Goal: Ask a question

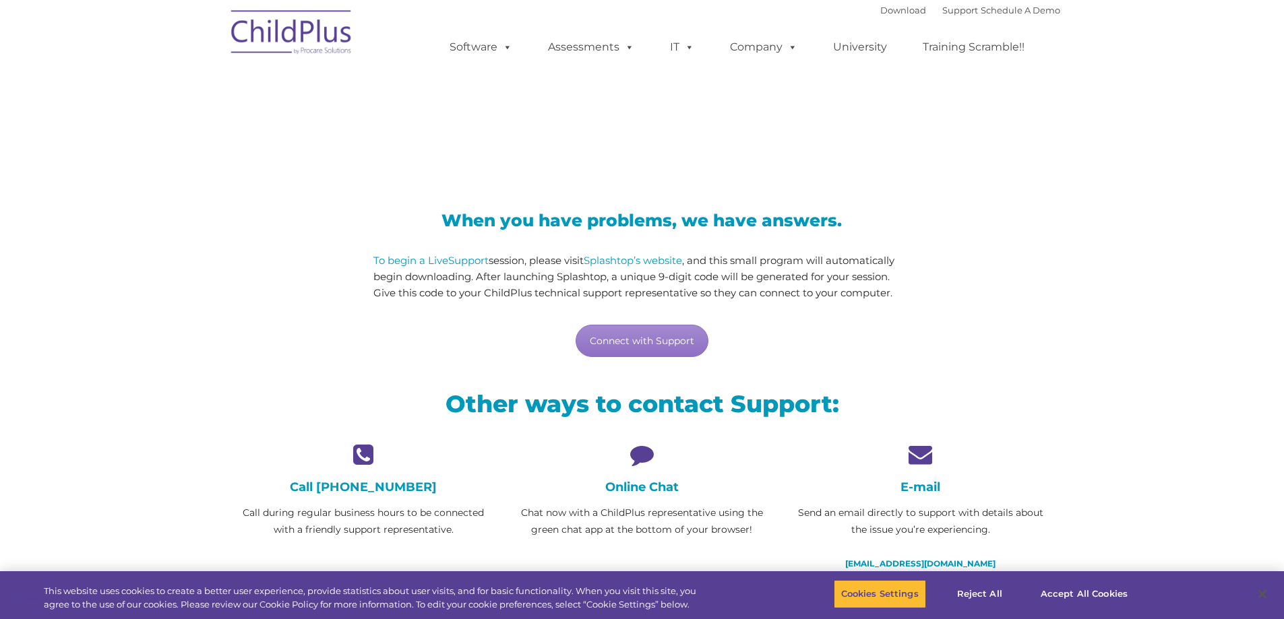
click at [641, 454] on icon at bounding box center [642, 455] width 258 height 24
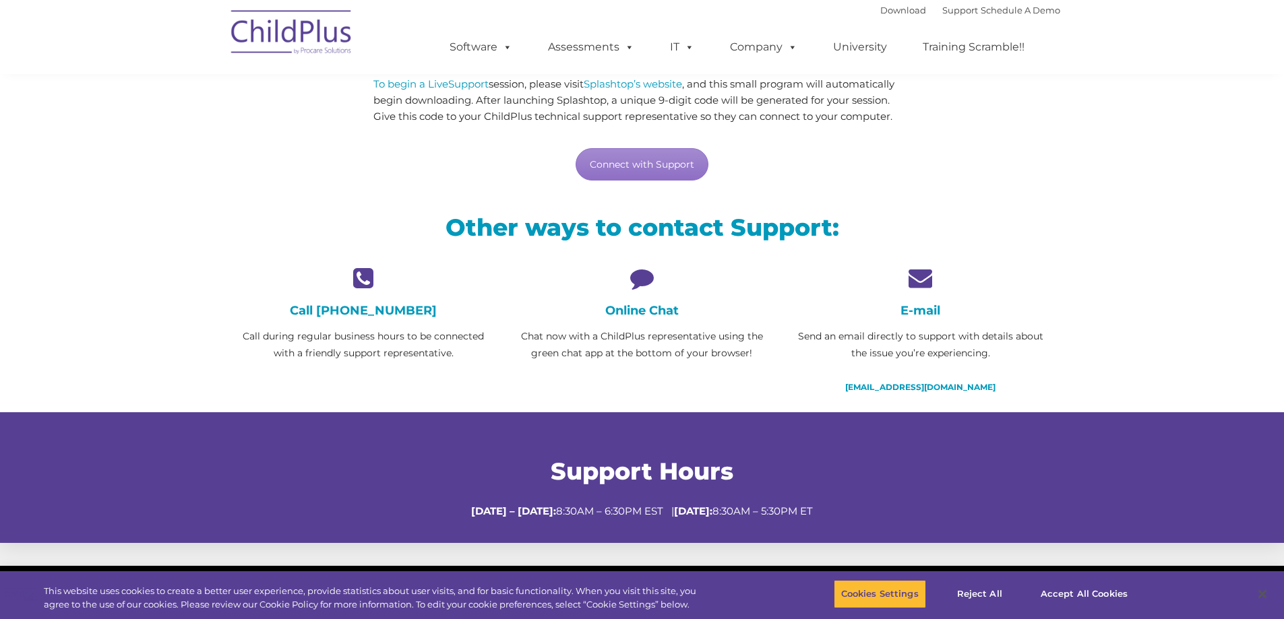
scroll to position [168, 0]
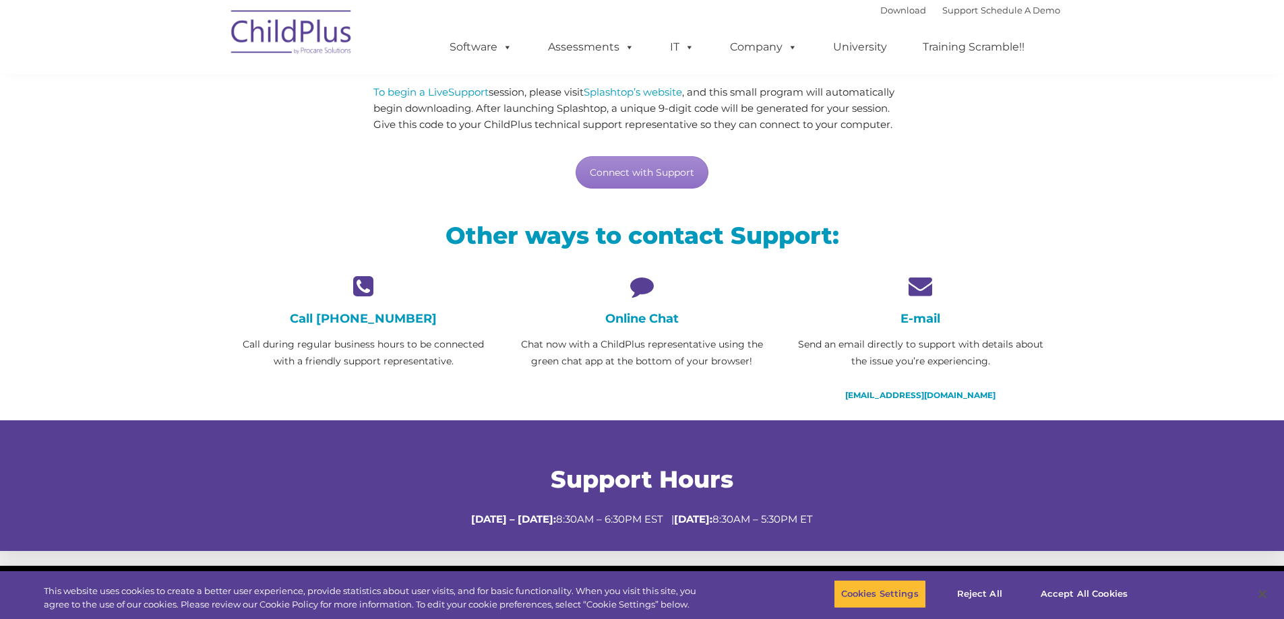
click at [638, 317] on h4 "Online Chat" at bounding box center [642, 318] width 258 height 15
click at [647, 175] on link "Connect with Support" at bounding box center [642, 172] width 133 height 32
click at [642, 286] on icon at bounding box center [642, 286] width 258 height 24
click at [633, 318] on h4 "Online Chat" at bounding box center [642, 318] width 258 height 15
click at [632, 317] on h4 "Online Chat" at bounding box center [642, 318] width 258 height 15
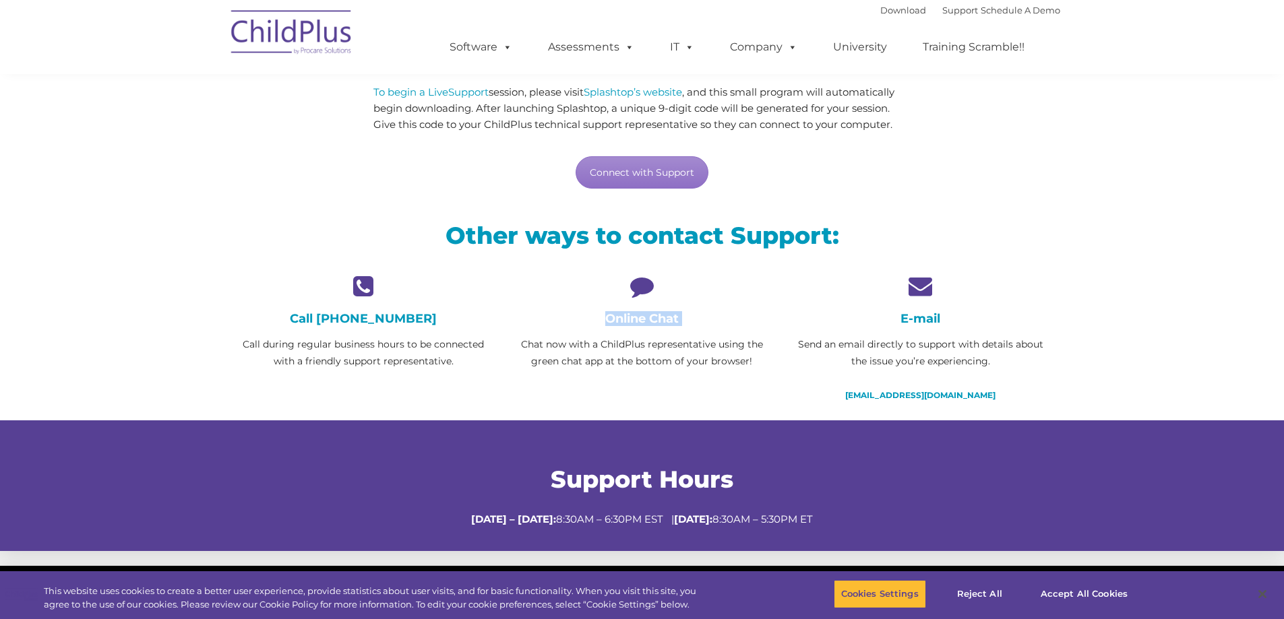
click at [632, 317] on h4 "Online Chat" at bounding box center [642, 318] width 258 height 15
drag, startPoint x: 645, startPoint y: 315, endPoint x: 637, endPoint y: 317, distance: 8.3
click at [637, 317] on h4 "Online Chat" at bounding box center [642, 318] width 258 height 15
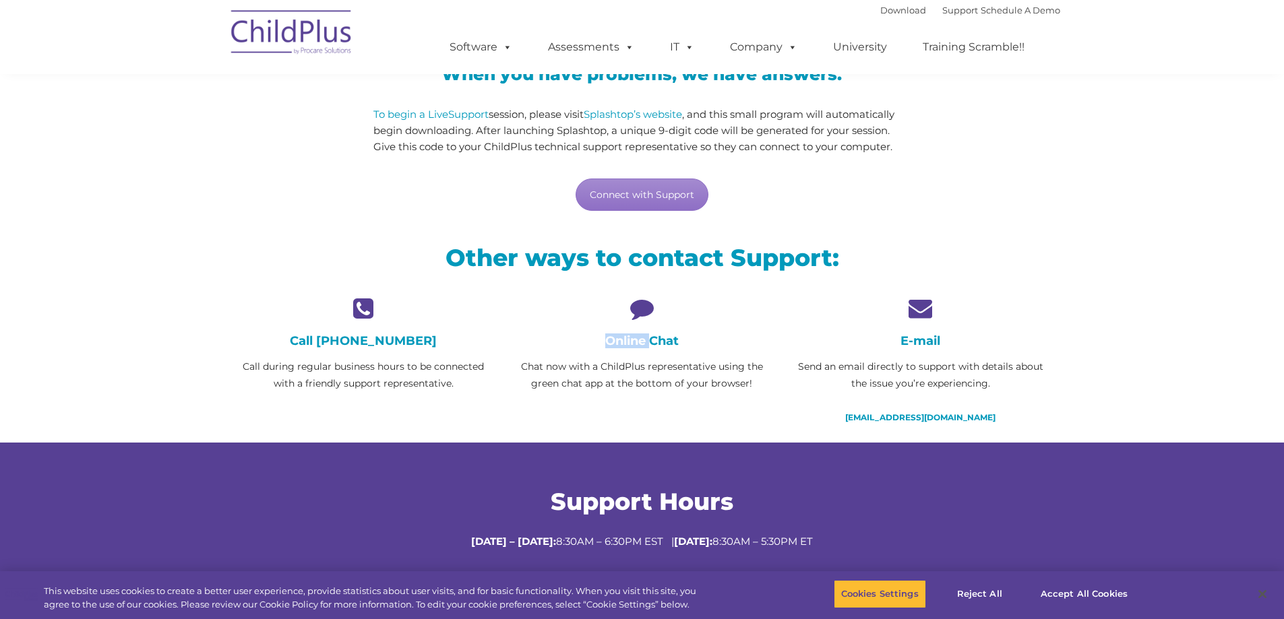
scroll to position [0, 0]
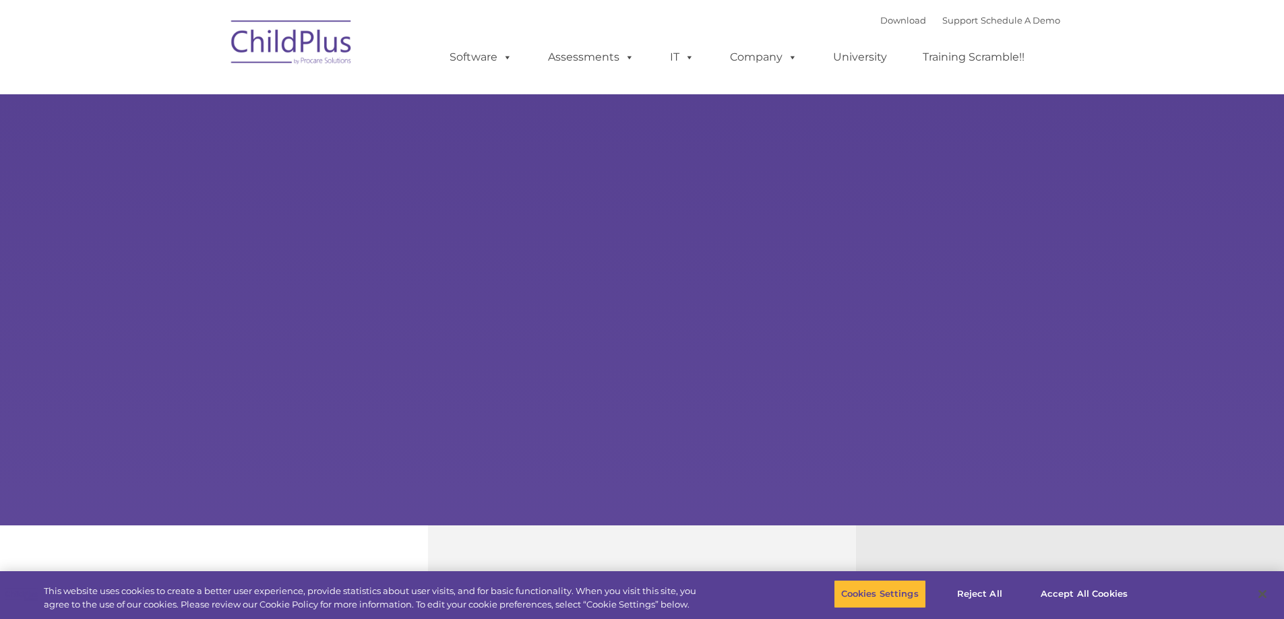
select select "MEDIUM"
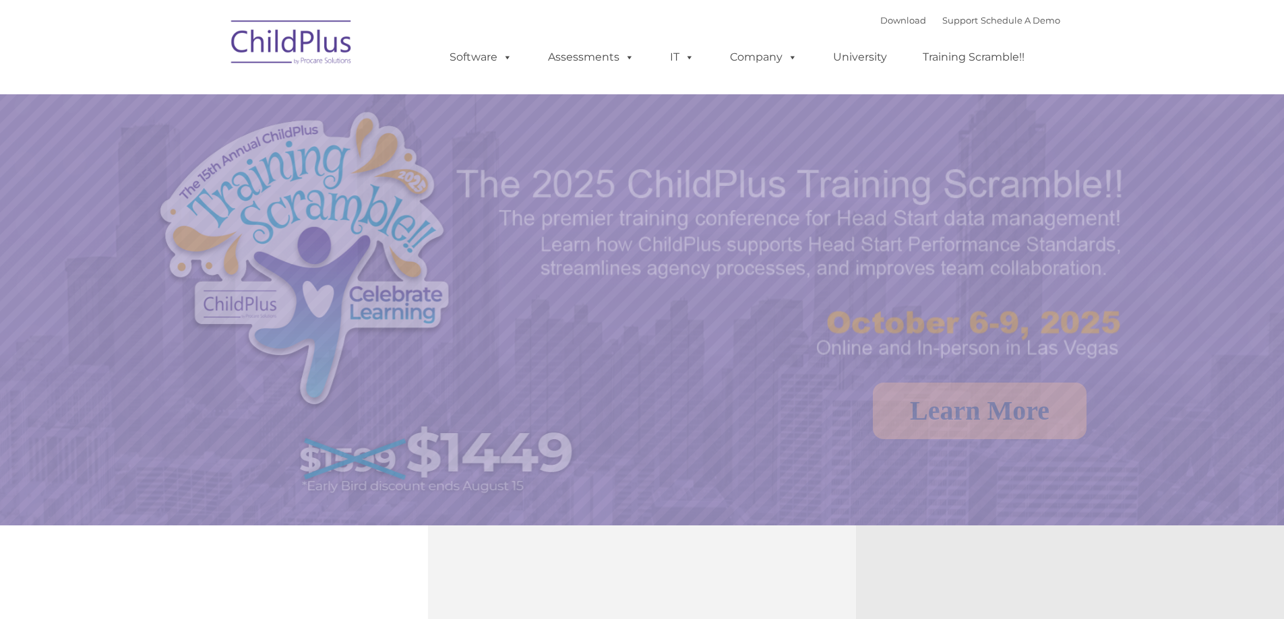
select select "MEDIUM"
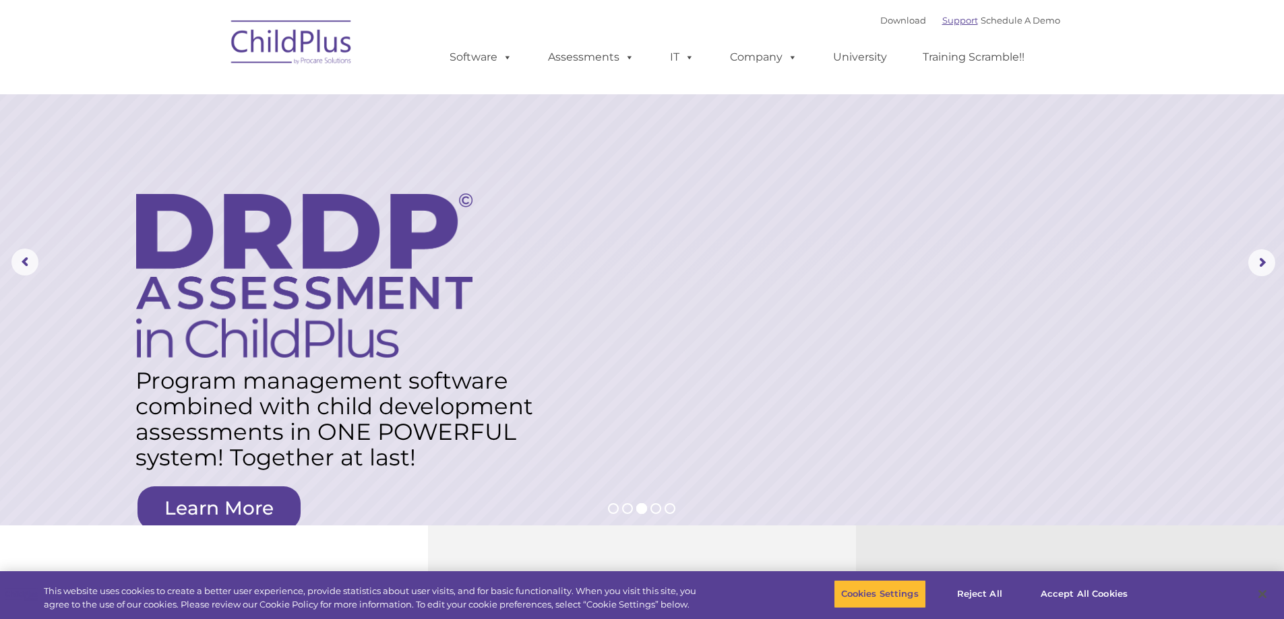
click at [942, 20] on link "Support" at bounding box center [960, 20] width 36 height 11
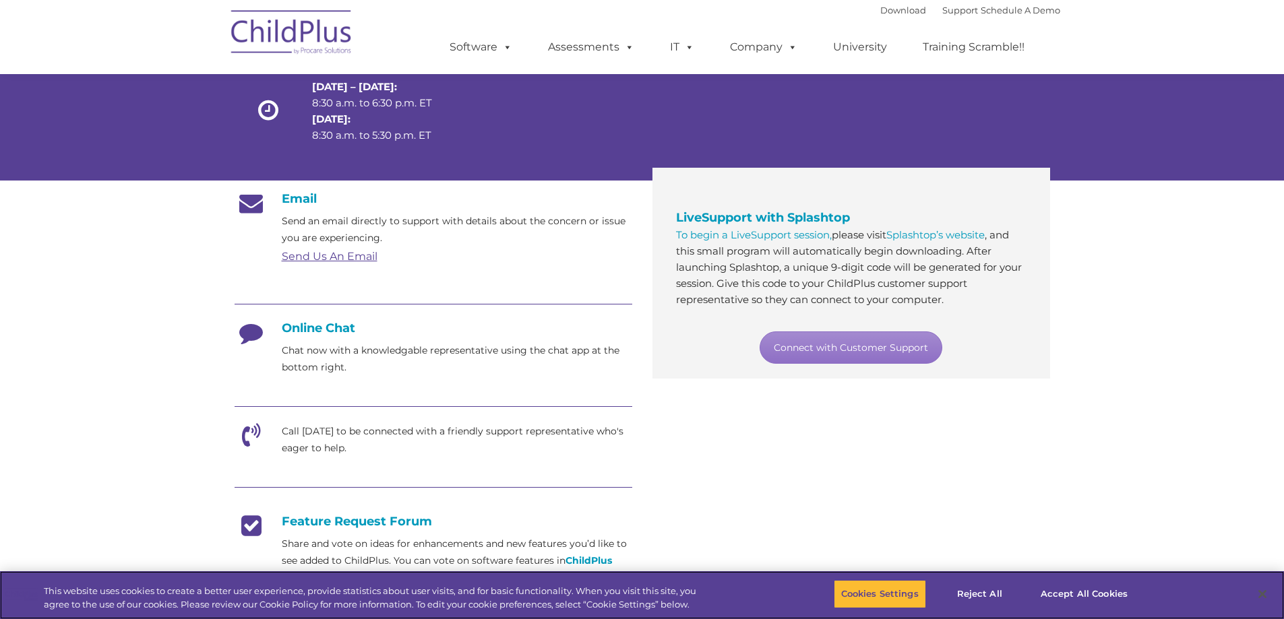
scroll to position [135, 0]
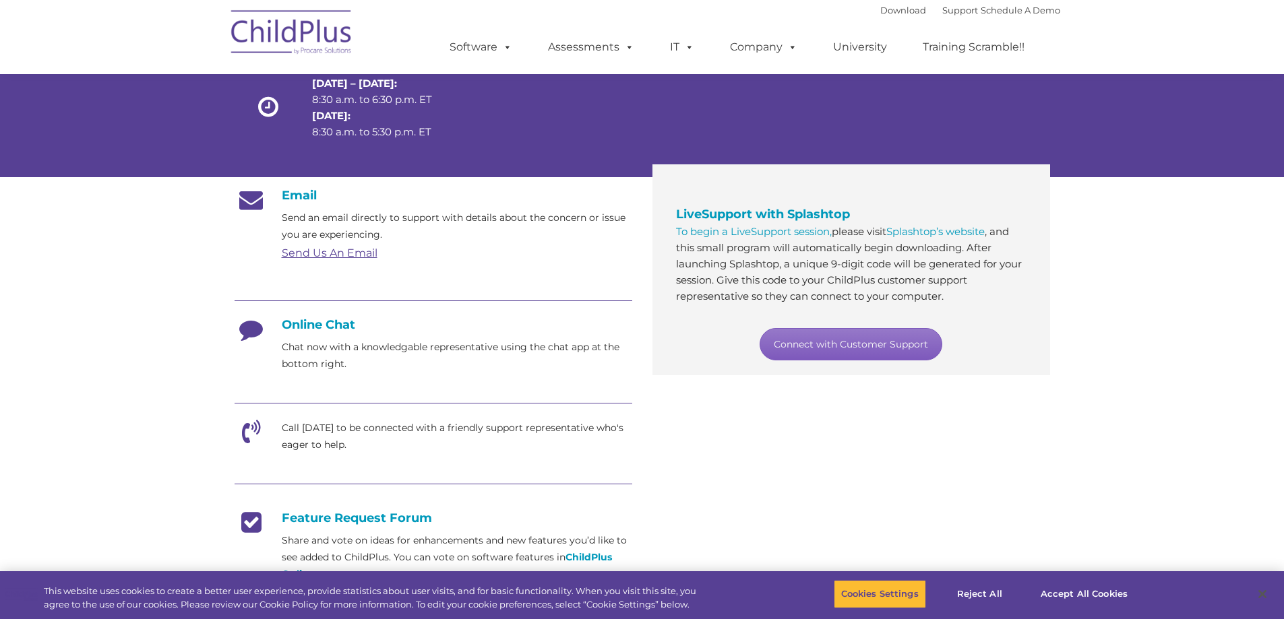
click at [856, 344] on link "Connect with Customer Support" at bounding box center [851, 344] width 183 height 32
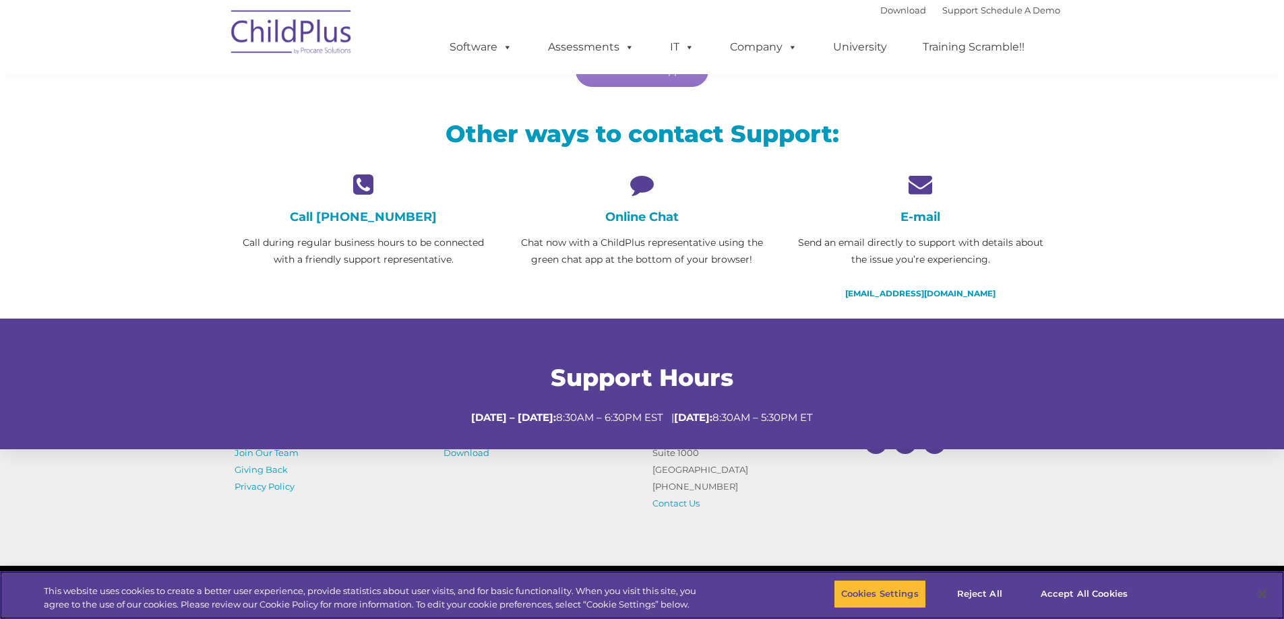
scroll to position [388, 0]
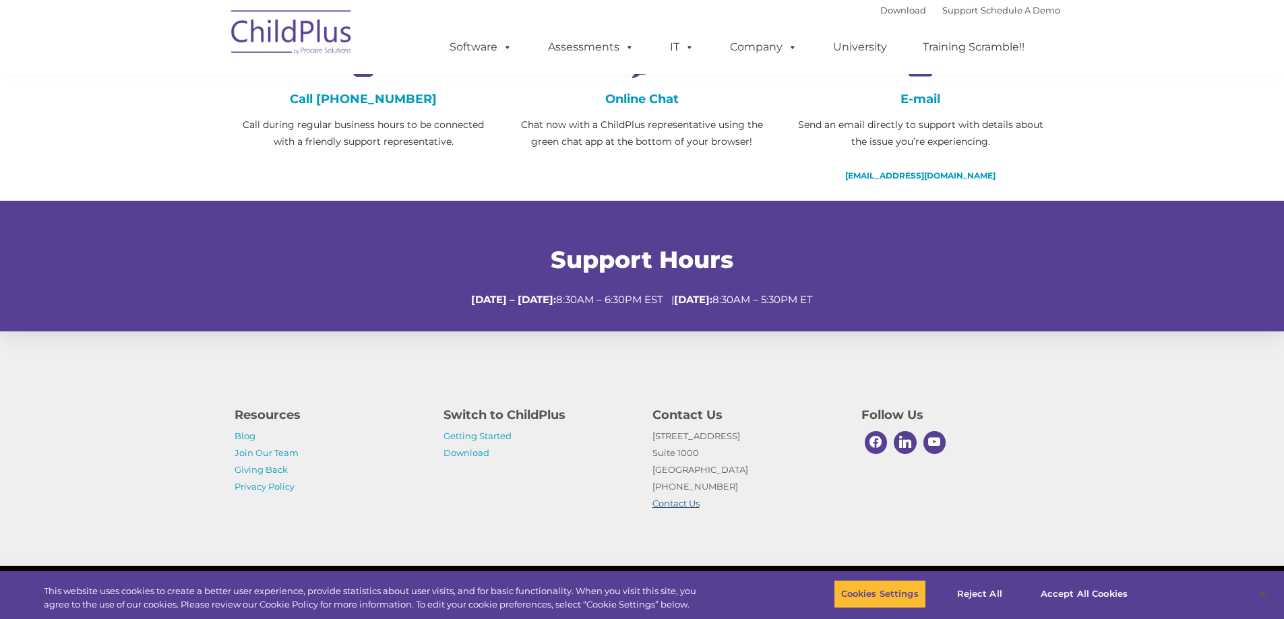
click at [679, 502] on link "Contact Us" at bounding box center [675, 503] width 47 height 11
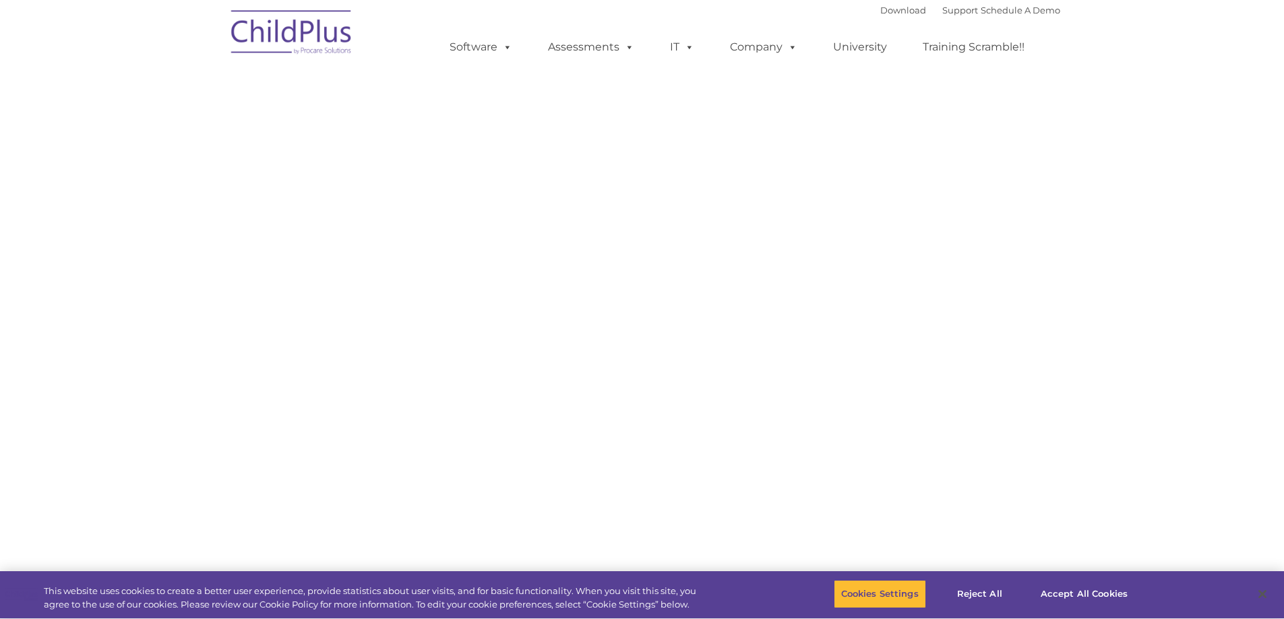
select select "MEDIUM"
